Goal: Find specific page/section: Find specific page/section

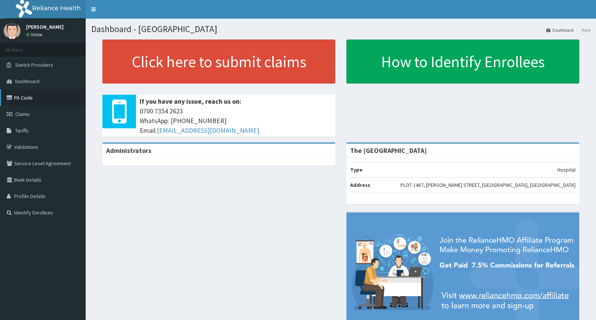
click at [29, 99] on link "PA Code" at bounding box center [43, 97] width 86 height 16
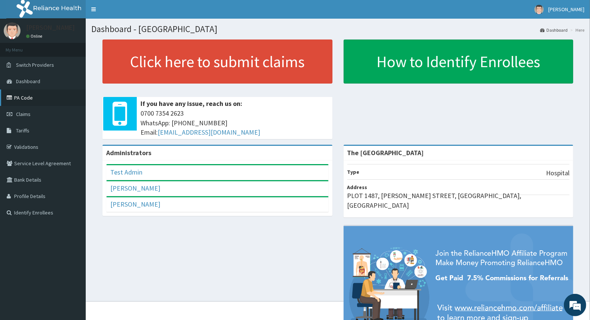
click at [23, 99] on link "PA Code" at bounding box center [43, 97] width 86 height 16
